Goal: Information Seeking & Learning: Learn about a topic

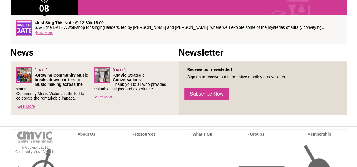
scroll to position [184, 0]
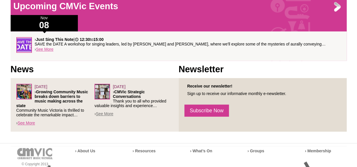
click at [104, 114] on link "See More" at bounding box center [105, 113] width 18 height 5
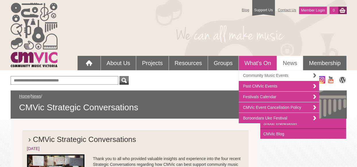
click at [255, 76] on link "Community Music Events" at bounding box center [279, 75] width 81 height 11
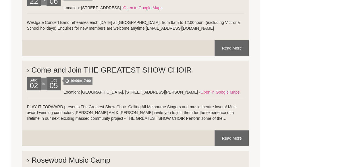
scroll to position [745, 0]
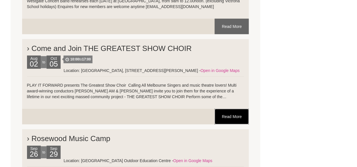
click at [227, 114] on link "Read More" at bounding box center [232, 117] width 34 height 16
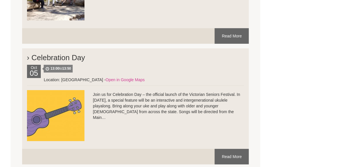
scroll to position [966, 0]
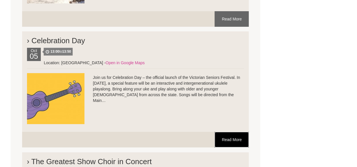
click at [238, 139] on link "Read More" at bounding box center [232, 140] width 34 height 16
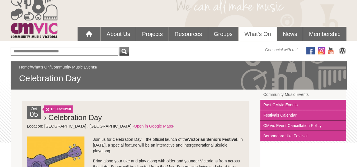
scroll to position [28, 0]
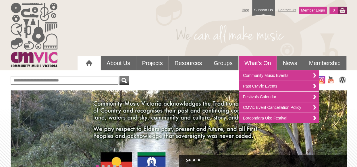
click at [254, 64] on link "What's On" at bounding box center [258, 63] width 38 height 14
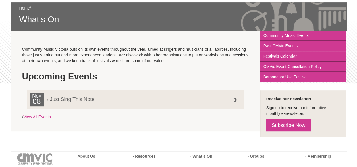
scroll to position [85, 0]
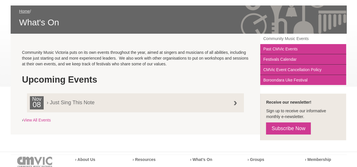
click at [271, 35] on link "Community Music Events" at bounding box center [304, 39] width 86 height 10
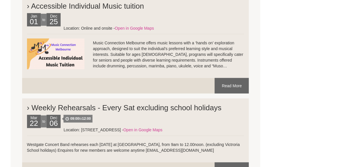
scroll to position [605, 0]
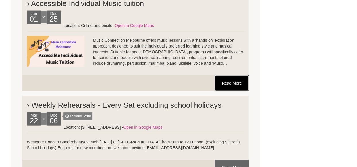
click at [227, 79] on link "Read More" at bounding box center [232, 83] width 34 height 16
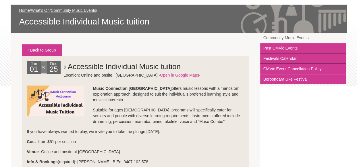
scroll to position [84, 0]
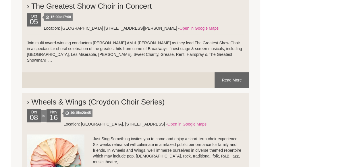
scroll to position [1181, 0]
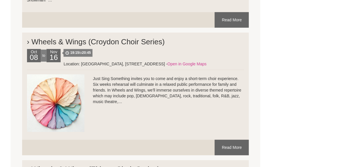
drag, startPoint x: 354, startPoint y: 111, endPoint x: 353, endPoint y: 117, distance: 6.4
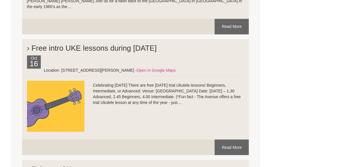
scroll to position [1535, 0]
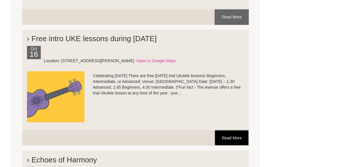
click at [227, 130] on link "Read More" at bounding box center [232, 138] width 34 height 16
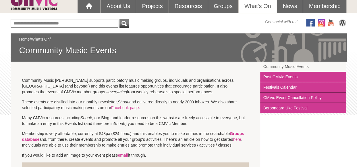
scroll to position [51, 0]
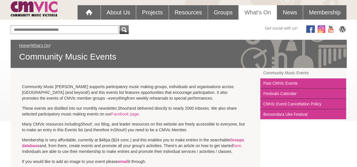
click at [284, 72] on link "Community Music Events" at bounding box center [304, 73] width 86 height 10
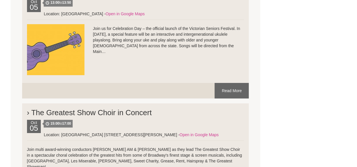
scroll to position [682, 0]
